Goal: Task Accomplishment & Management: Complete application form

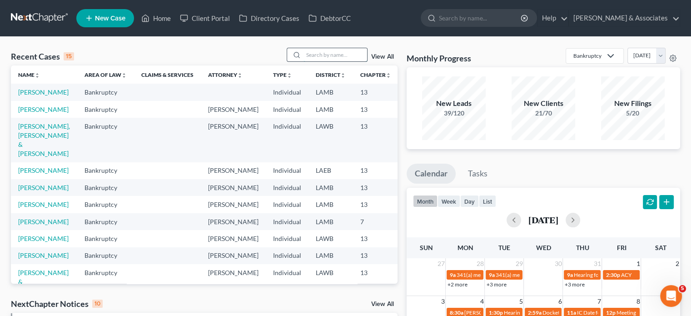
click at [309, 54] on input "search" at bounding box center [335, 54] width 64 height 13
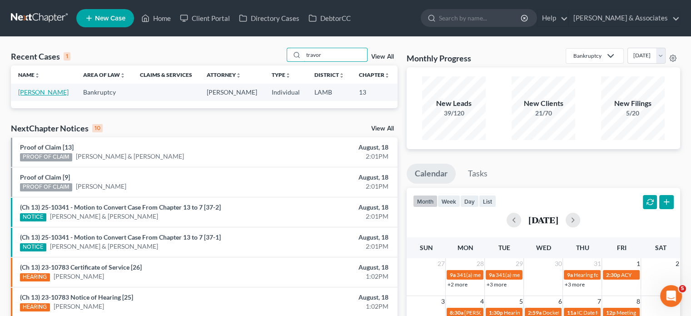
type input "travor"
click at [27, 96] on link "[PERSON_NAME]" at bounding box center [43, 92] width 50 height 8
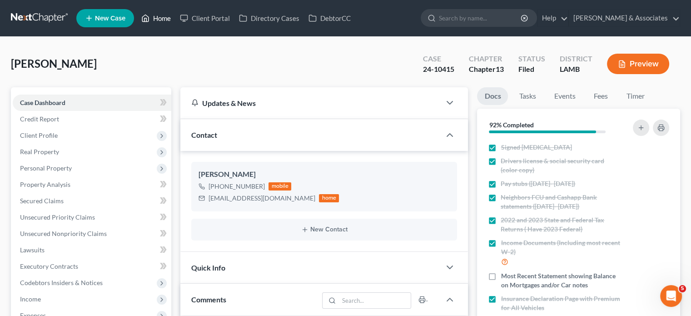
click at [162, 18] on link "Home" at bounding box center [156, 18] width 39 height 16
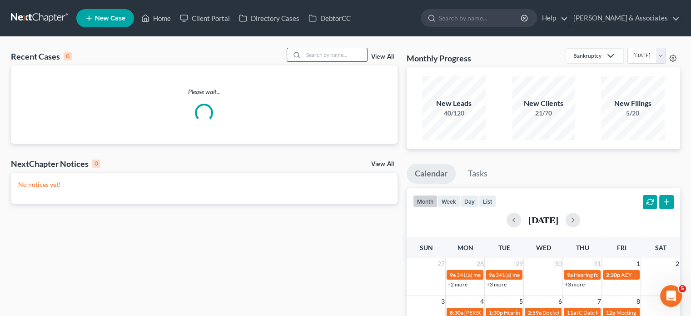
click at [310, 58] on input "search" at bounding box center [335, 54] width 64 height 13
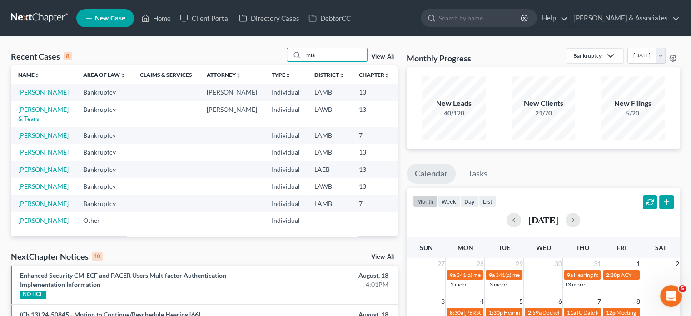
type input "mia"
click at [29, 94] on link "[PERSON_NAME]" at bounding box center [43, 92] width 50 height 8
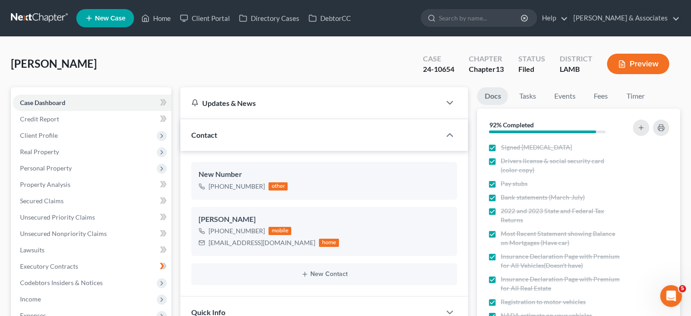
scroll to position [151, 0]
click at [532, 98] on link "Tasks" at bounding box center [526, 96] width 31 height 18
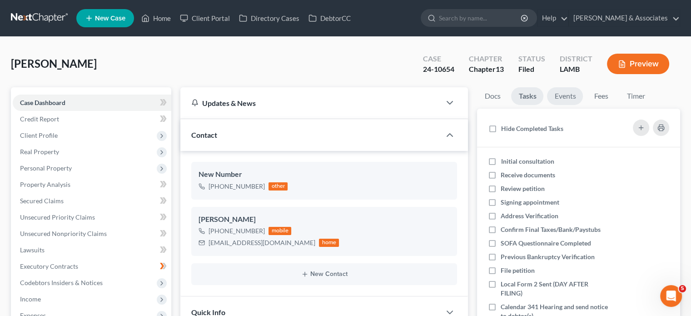
click at [558, 91] on link "Events" at bounding box center [565, 96] width 36 height 18
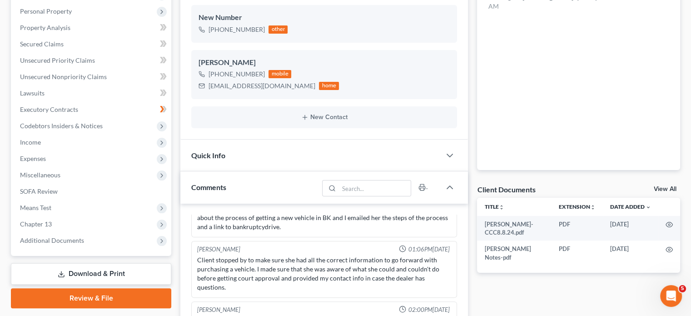
scroll to position [182, 0]
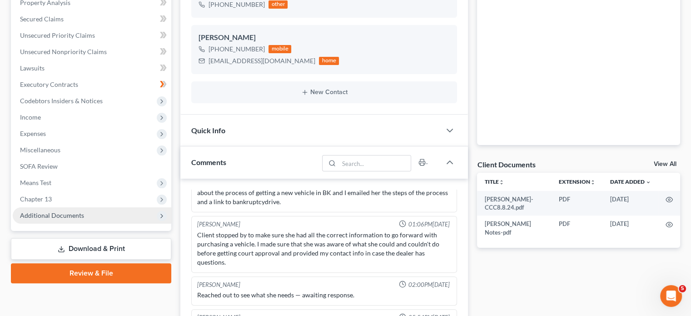
click at [67, 214] on span "Additional Documents" at bounding box center [52, 215] width 64 height 8
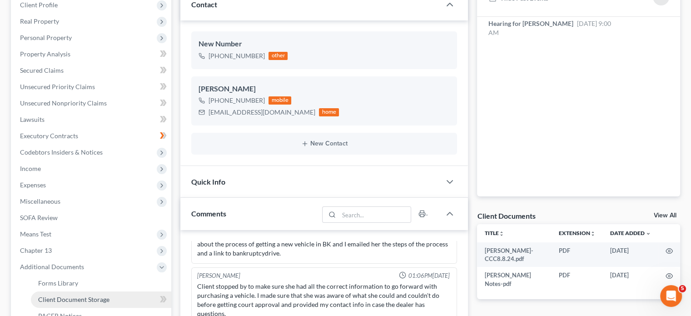
scroll to position [91, 0]
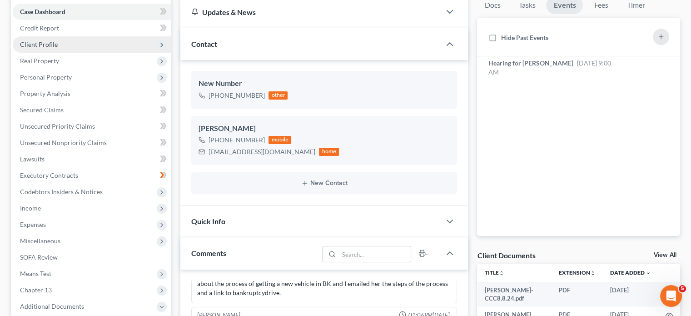
click at [73, 48] on span "Client Profile" at bounding box center [92, 44] width 159 height 16
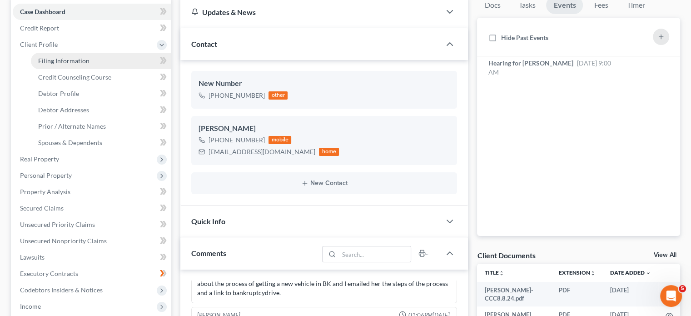
click at [75, 58] on span "Filing Information" at bounding box center [63, 61] width 51 height 8
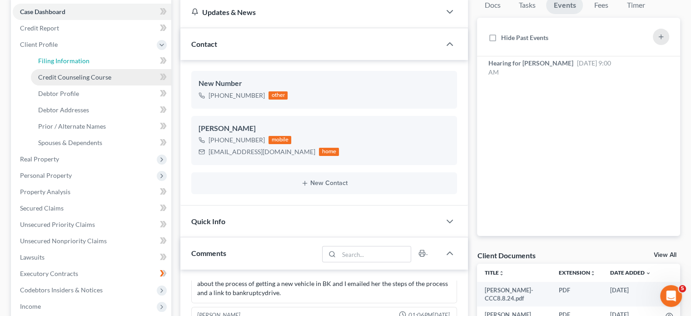
select select "1"
select select "0"
select select "3"
select select "19"
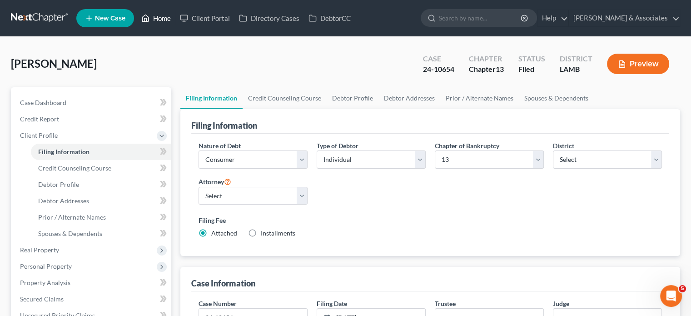
click at [160, 20] on link "Home" at bounding box center [156, 18] width 39 height 16
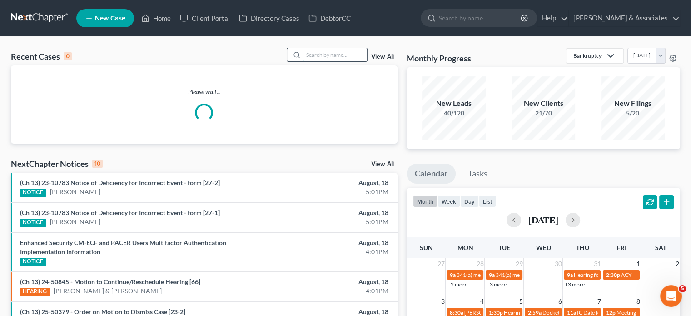
click at [311, 58] on input "search" at bounding box center [335, 54] width 64 height 13
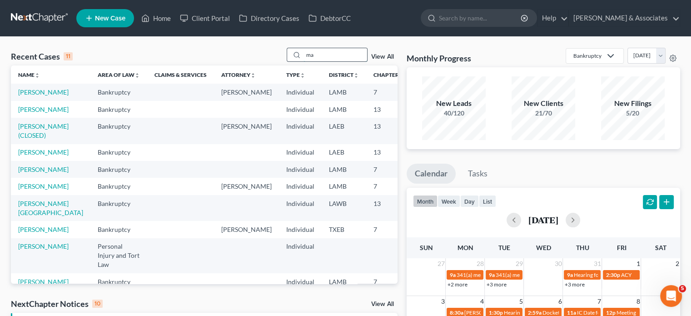
type input "m"
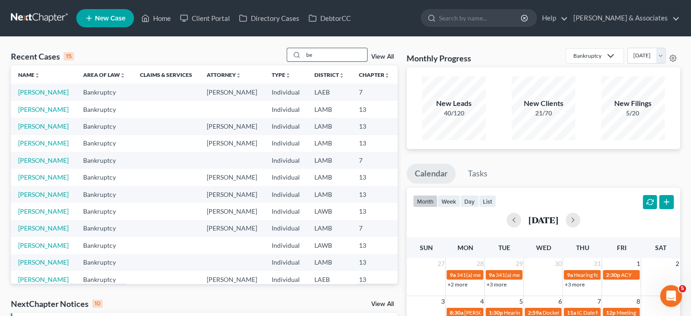
type input "b"
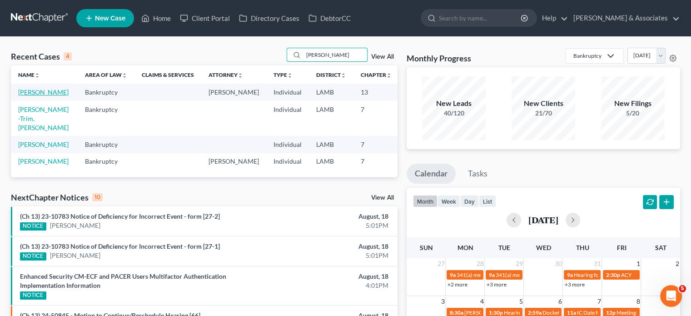
type input "[PERSON_NAME]"
click at [29, 93] on link "[PERSON_NAME]" at bounding box center [43, 92] width 50 height 8
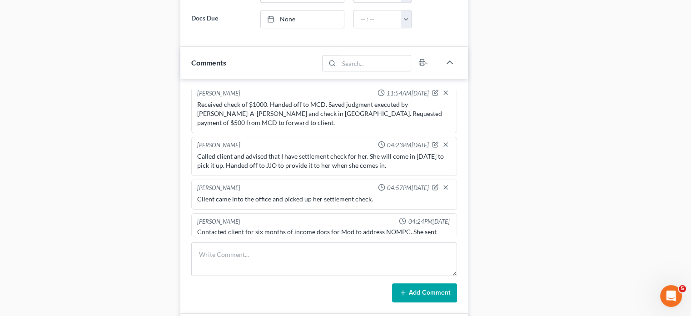
scroll to position [1521, 0]
